Goal: Navigation & Orientation: Find specific page/section

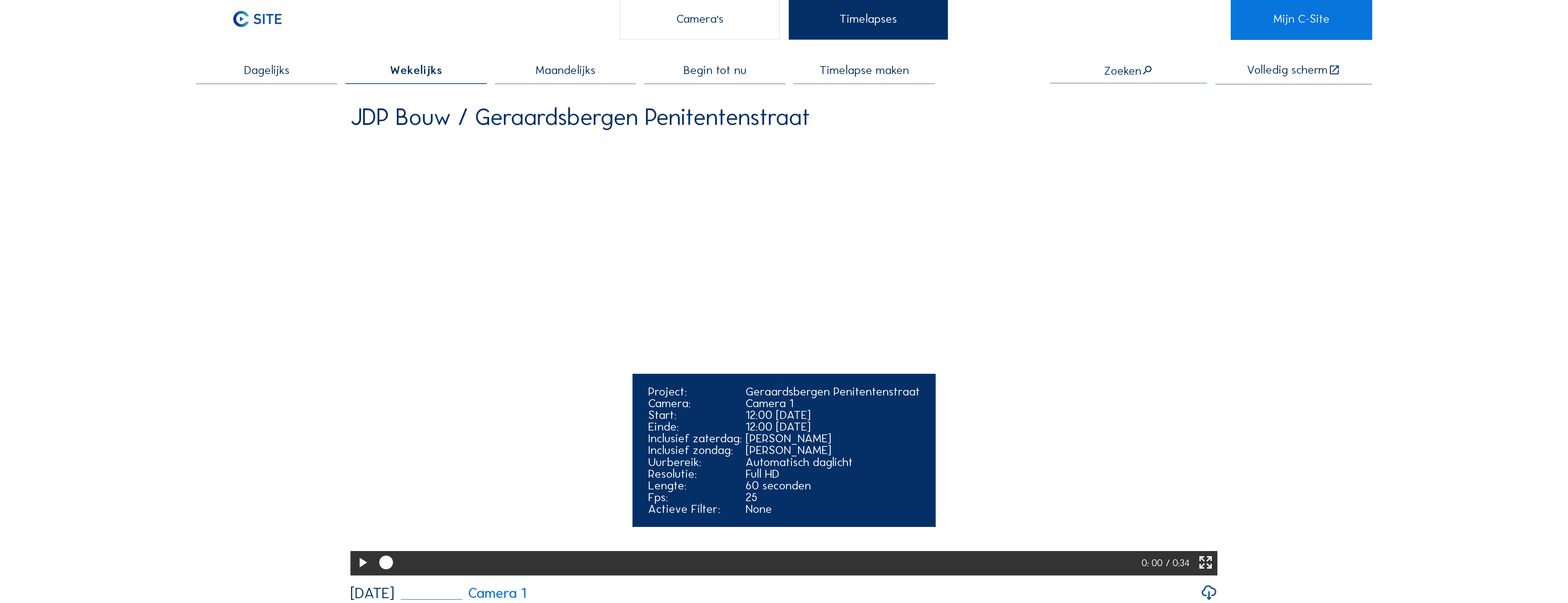
scroll to position [46, 0]
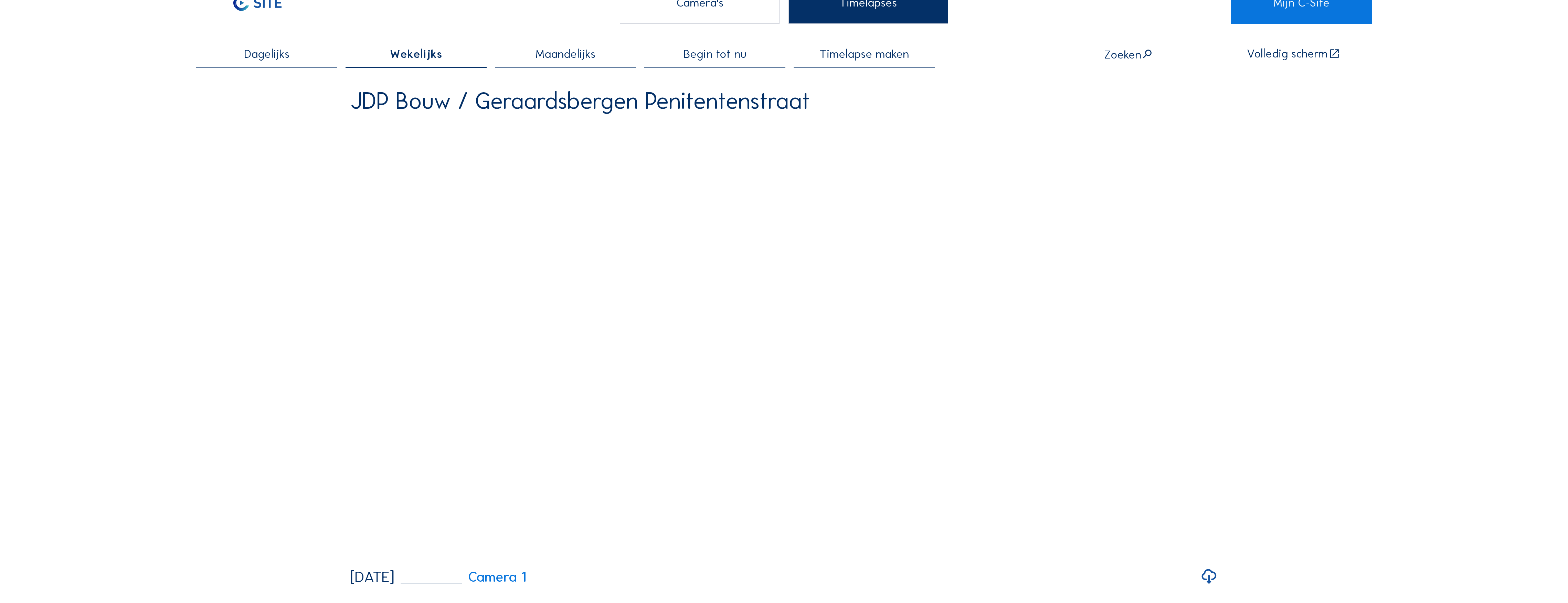
click at [721, 11] on div "Camera's" at bounding box center [699, 3] width 160 height 41
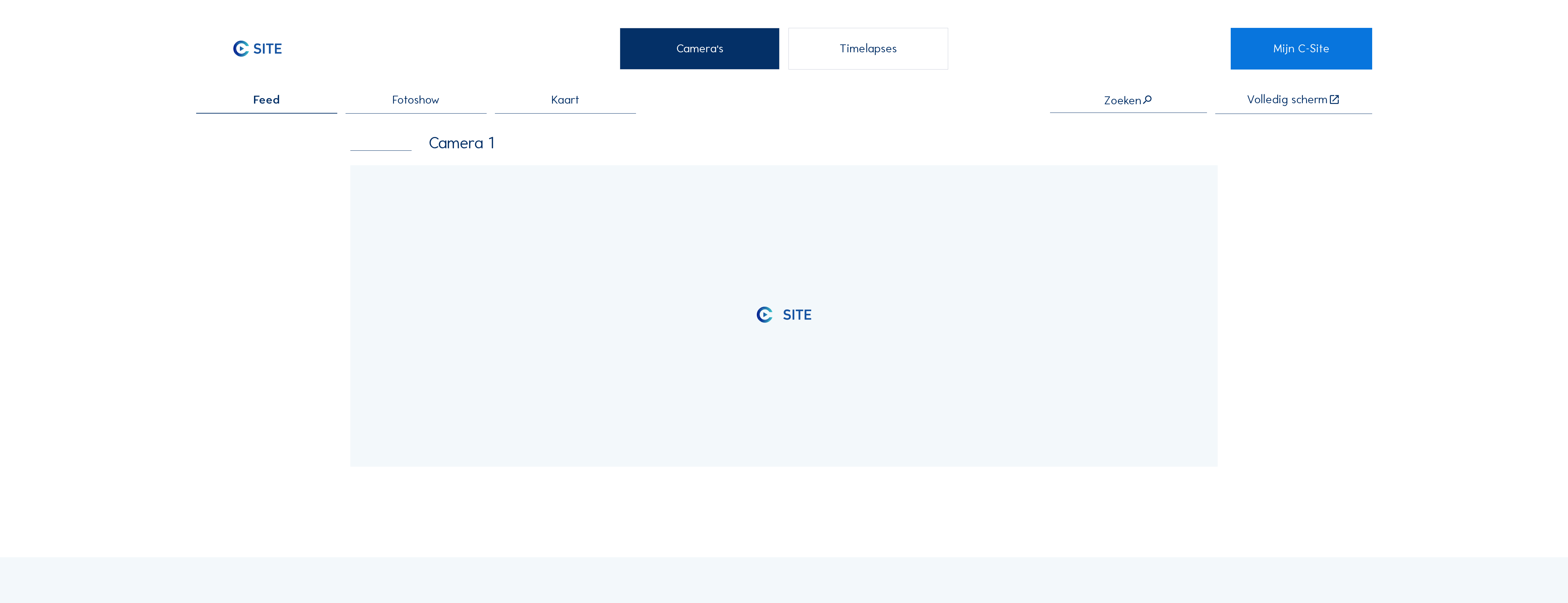
click at [836, 51] on div "Timelapses" at bounding box center [868, 49] width 160 height 41
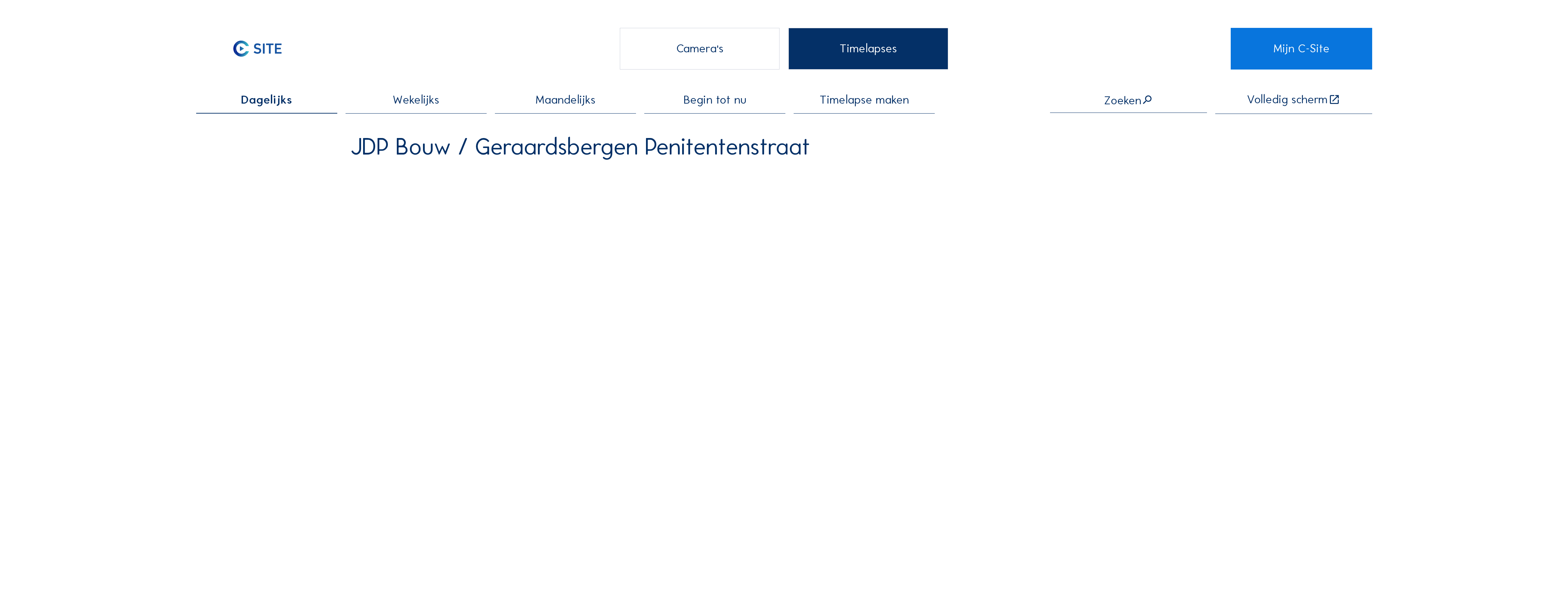
click at [665, 57] on div "Camera's" at bounding box center [699, 49] width 160 height 41
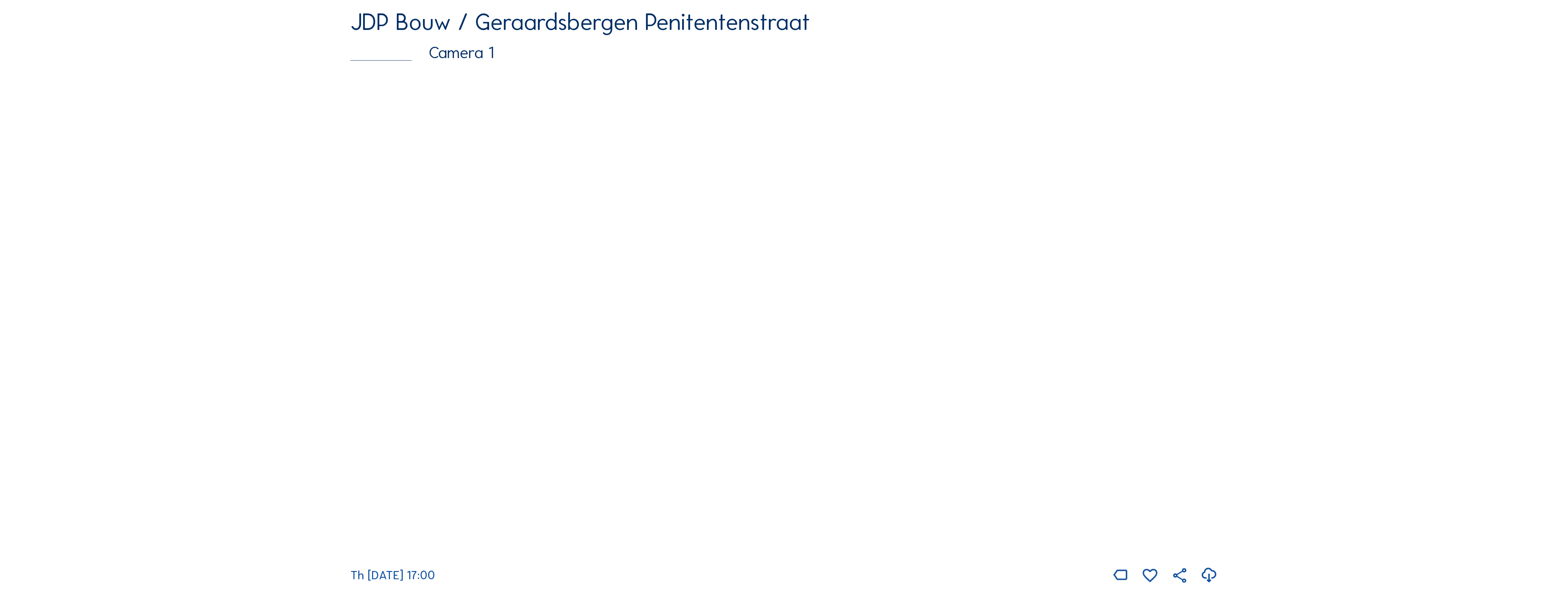
scroll to position [138, 0]
